Goal: Information Seeking & Learning: Learn about a topic

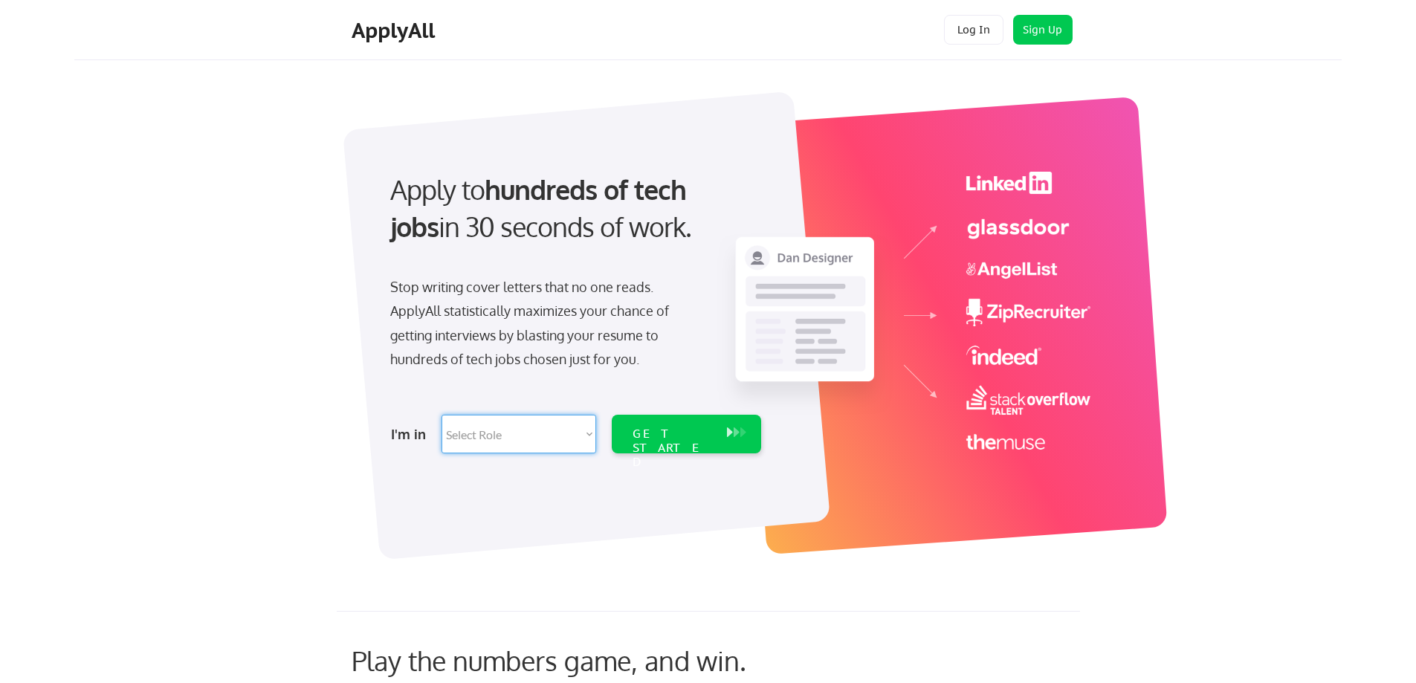
click at [577, 431] on select "Select Role Software Engineering Product Management Customer Success Sales UI/U…" at bounding box center [518, 434] width 155 height 39
select select ""marketing___comms""
click at [441, 415] on select "Select Role Software Engineering Product Management Customer Success Sales UI/U…" at bounding box center [518, 434] width 155 height 39
select select ""marketing___comms""
click at [680, 434] on div "GET STARTED" at bounding box center [672, 448] width 80 height 43
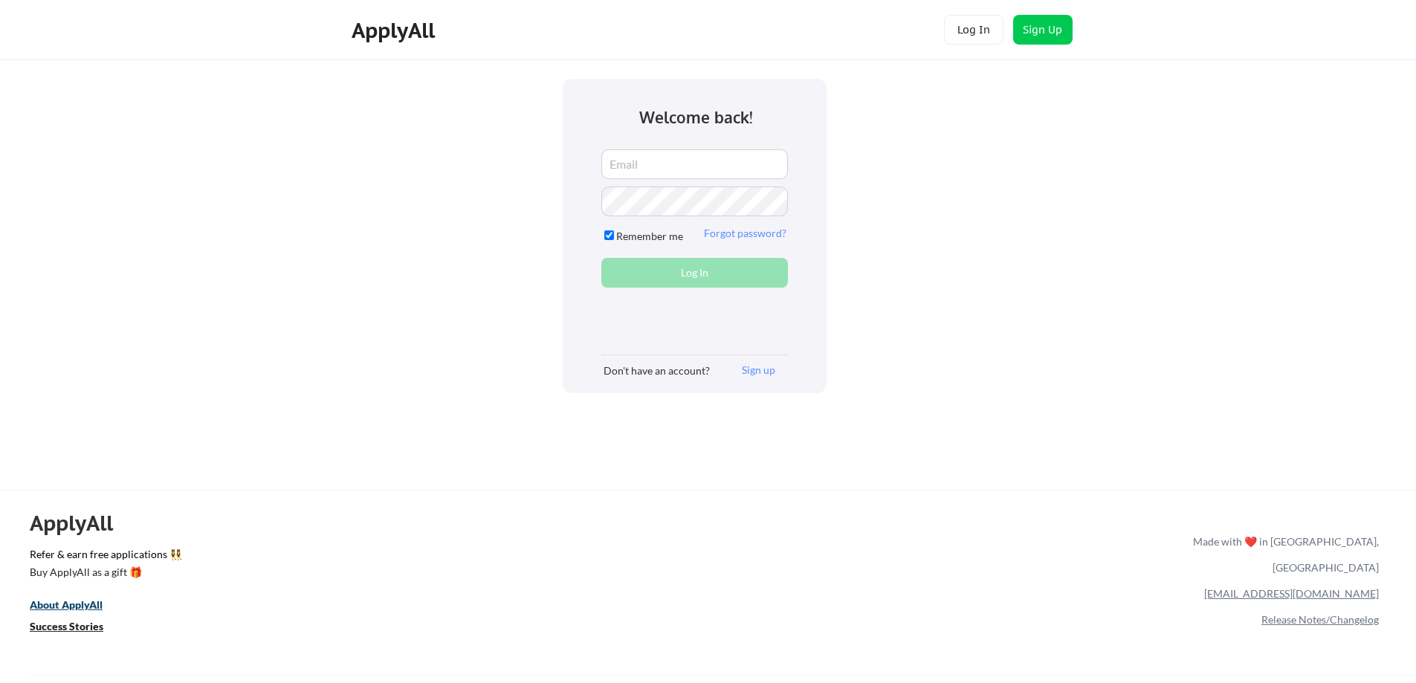
click at [64, 597] on link "About ApplyAll" at bounding box center [77, 606] width 94 height 19
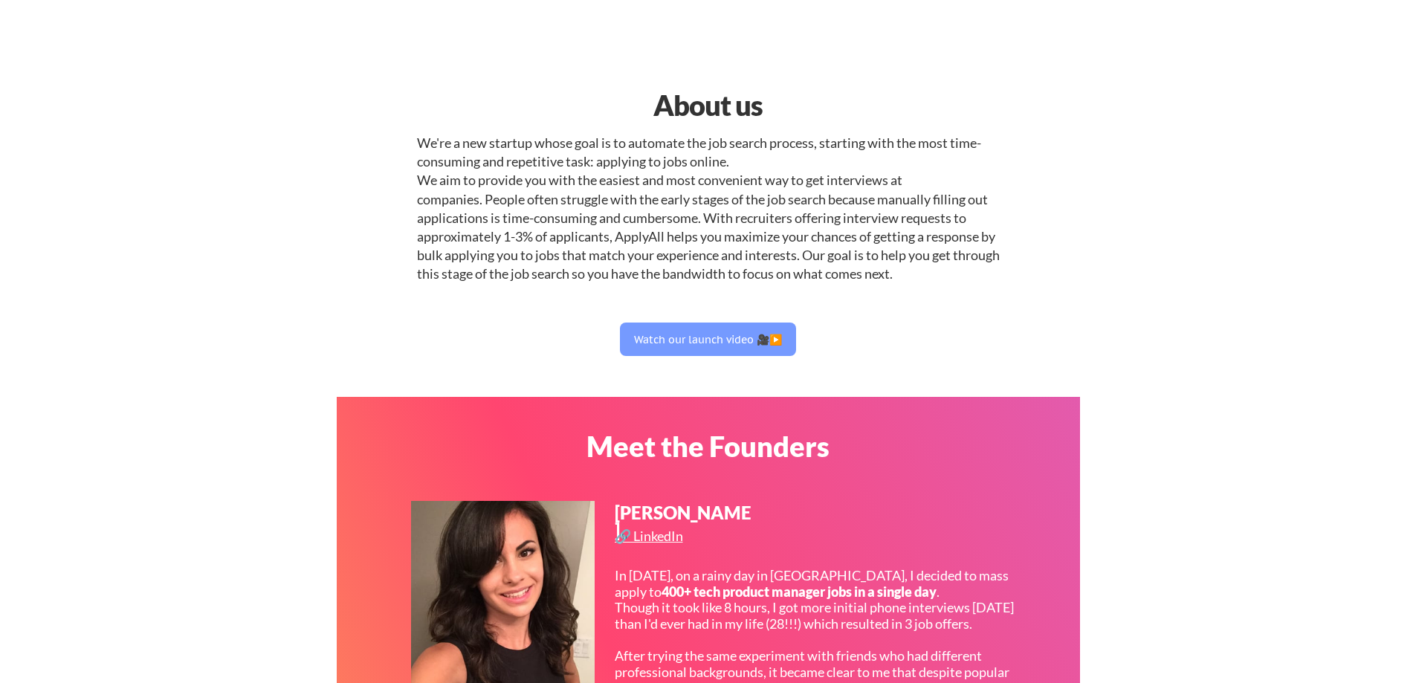
select select ""marketing___comms""
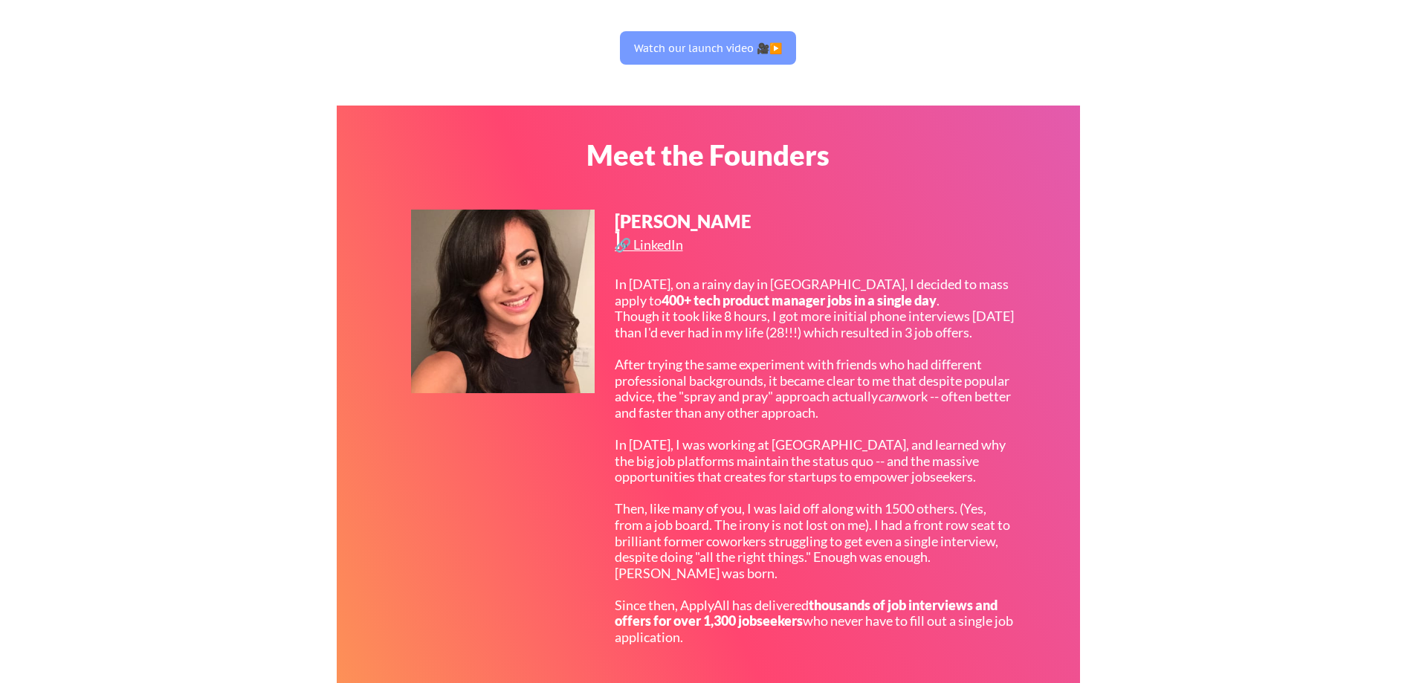
scroll to position [247, 0]
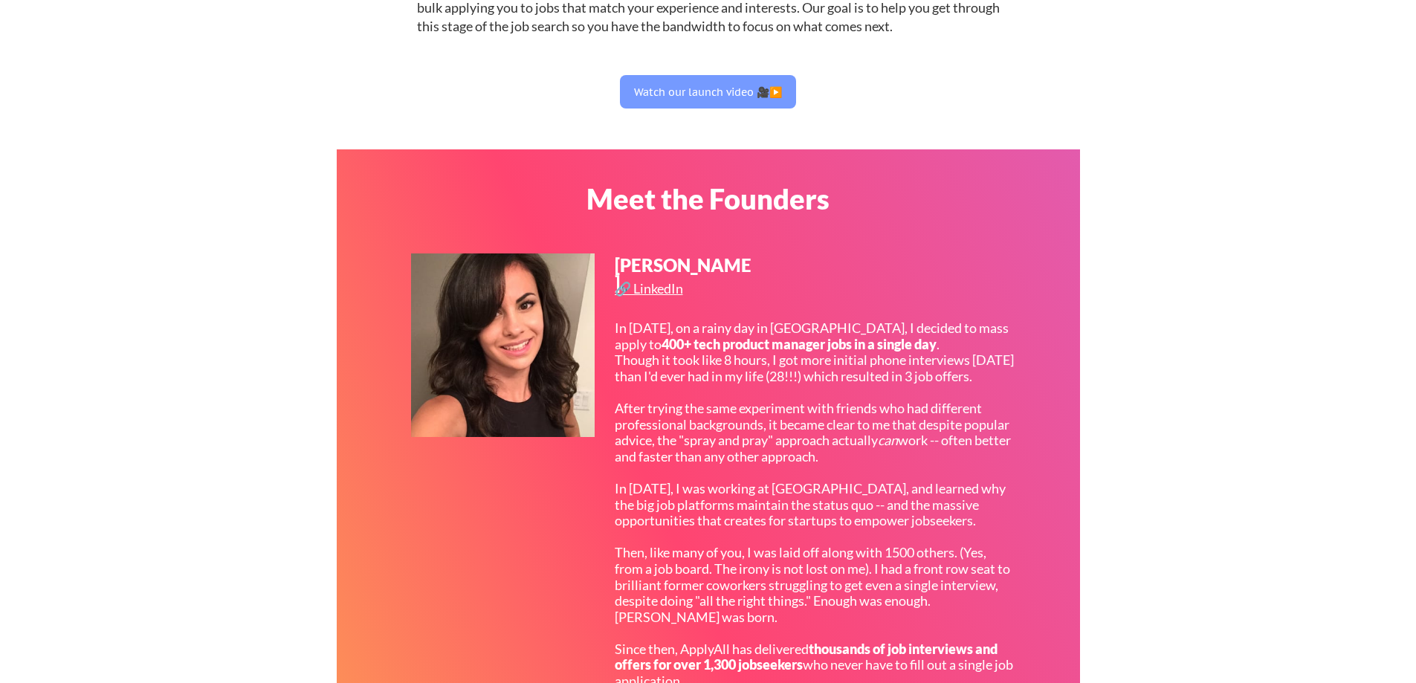
click at [508, 325] on img at bounding box center [503, 345] width 184 height 184
click at [675, 289] on div "🔗 LinkedIn" at bounding box center [651, 288] width 72 height 13
